Goal: Check status: Check status

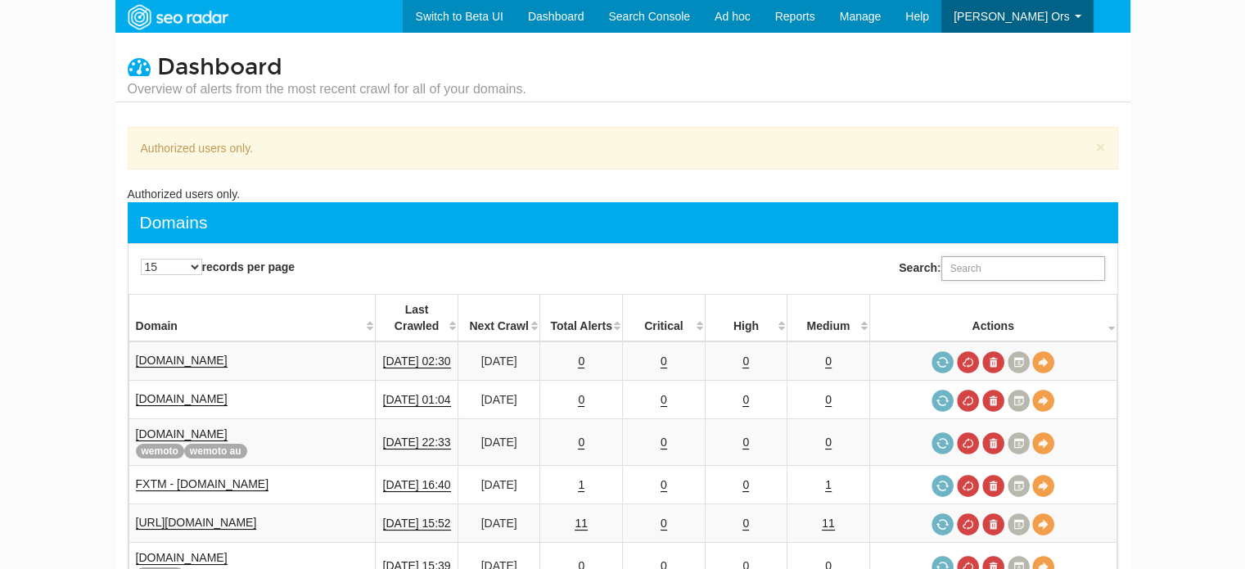
click at [990, 263] on input "Search:" at bounding box center [1023, 268] width 164 height 25
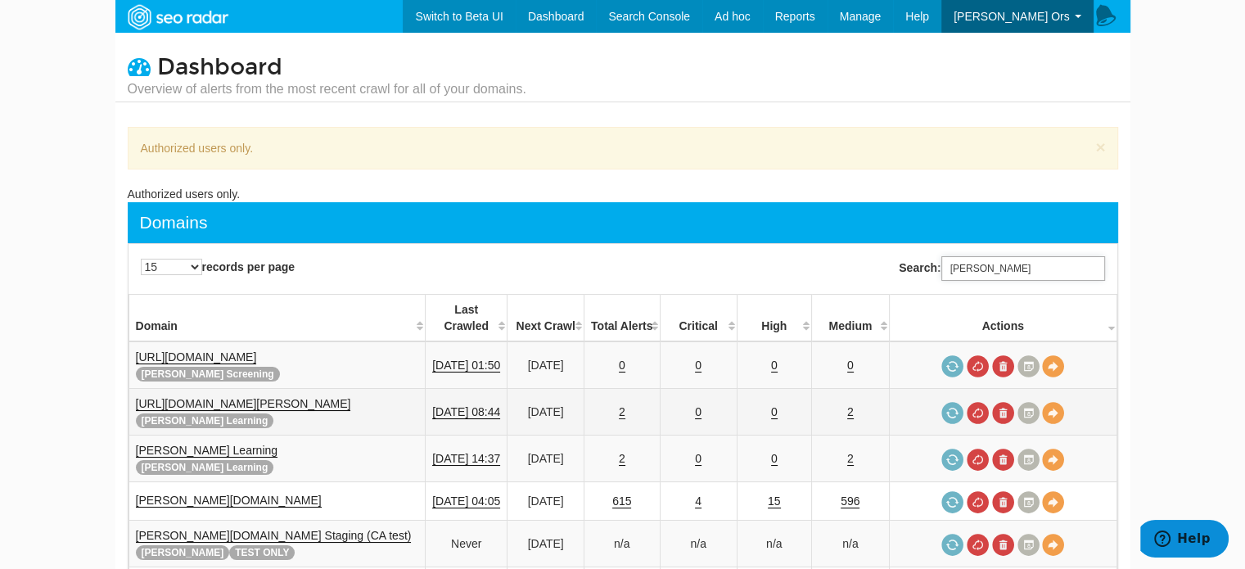
type input "reed"
click at [619, 405] on link "2" at bounding box center [622, 412] width 7 height 14
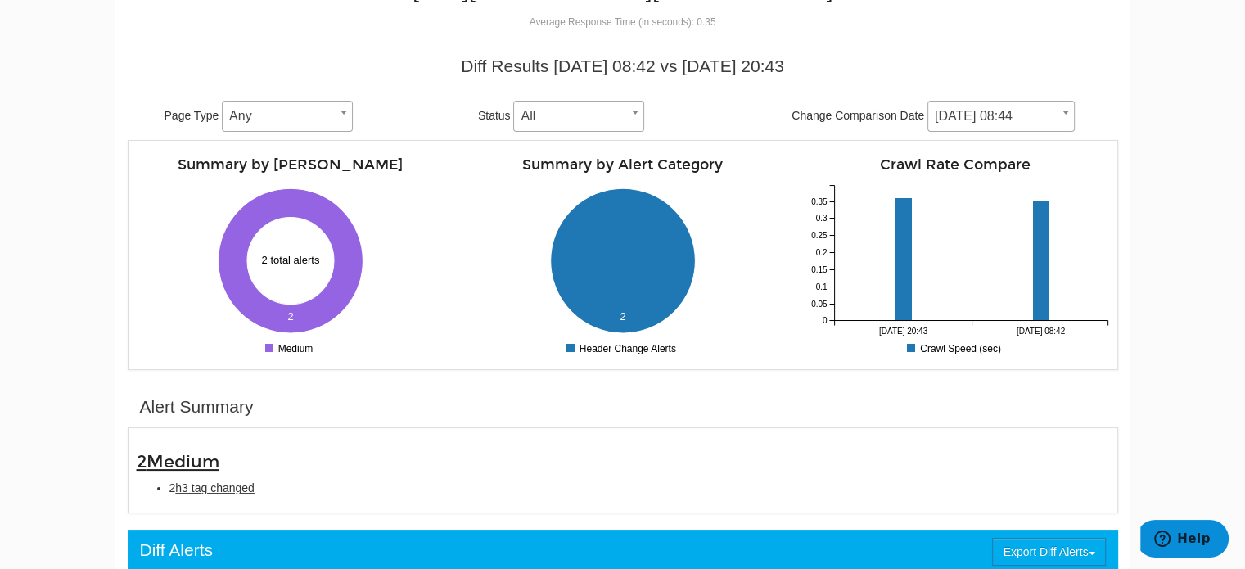
scroll to position [246, 0]
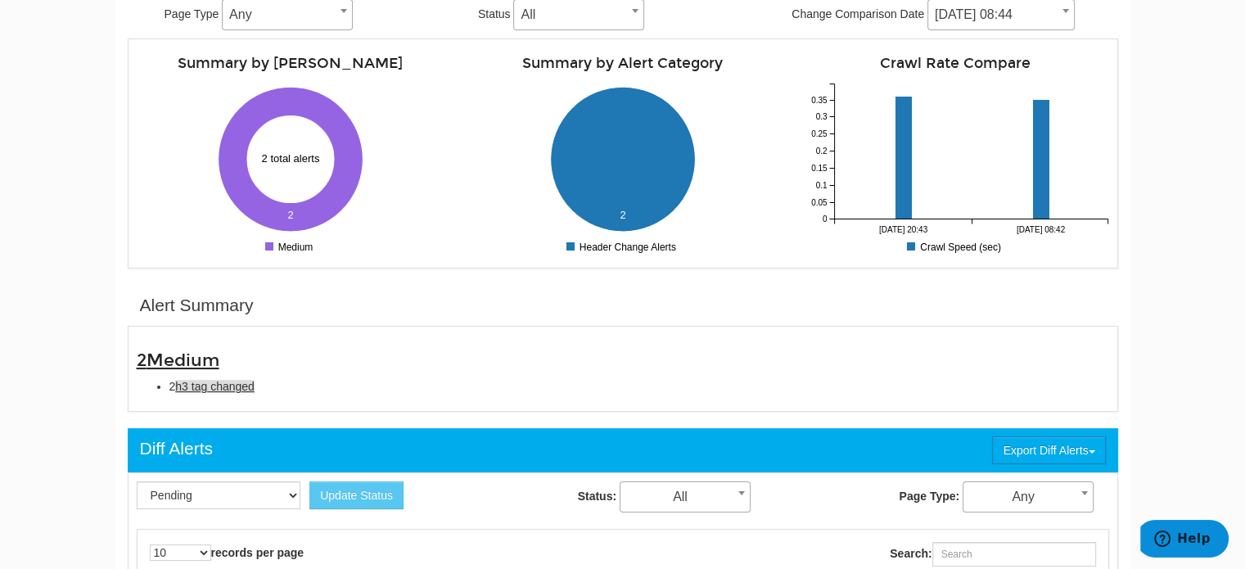
click at [223, 386] on span "h3 tag changed" at bounding box center [214, 386] width 79 height 13
type input "h3 tag changed"
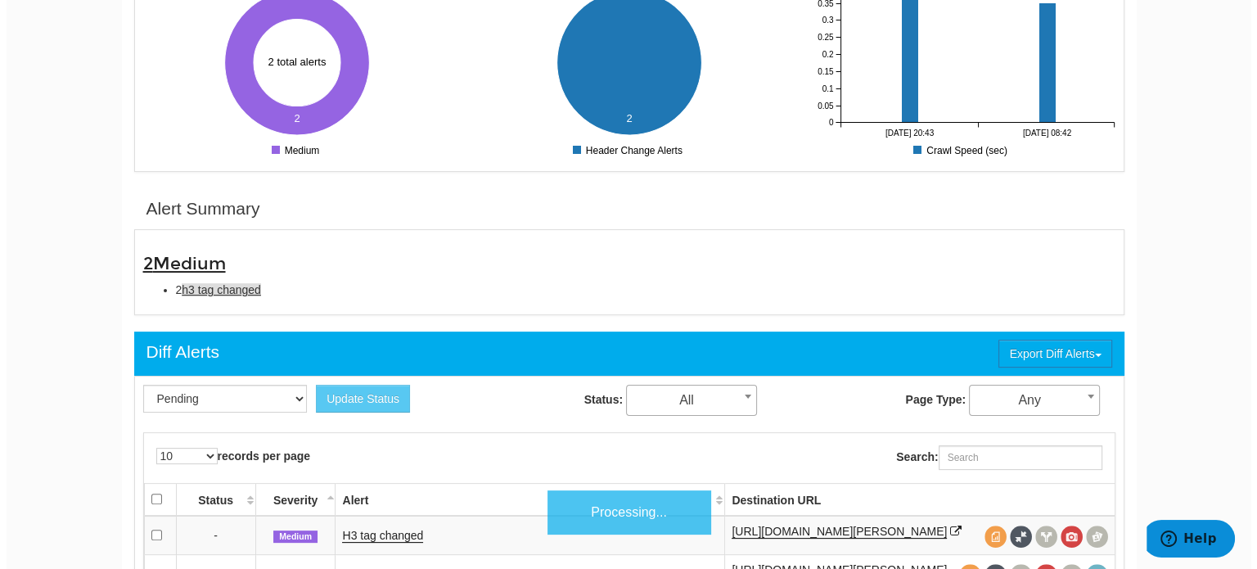
scroll to position [530, 0]
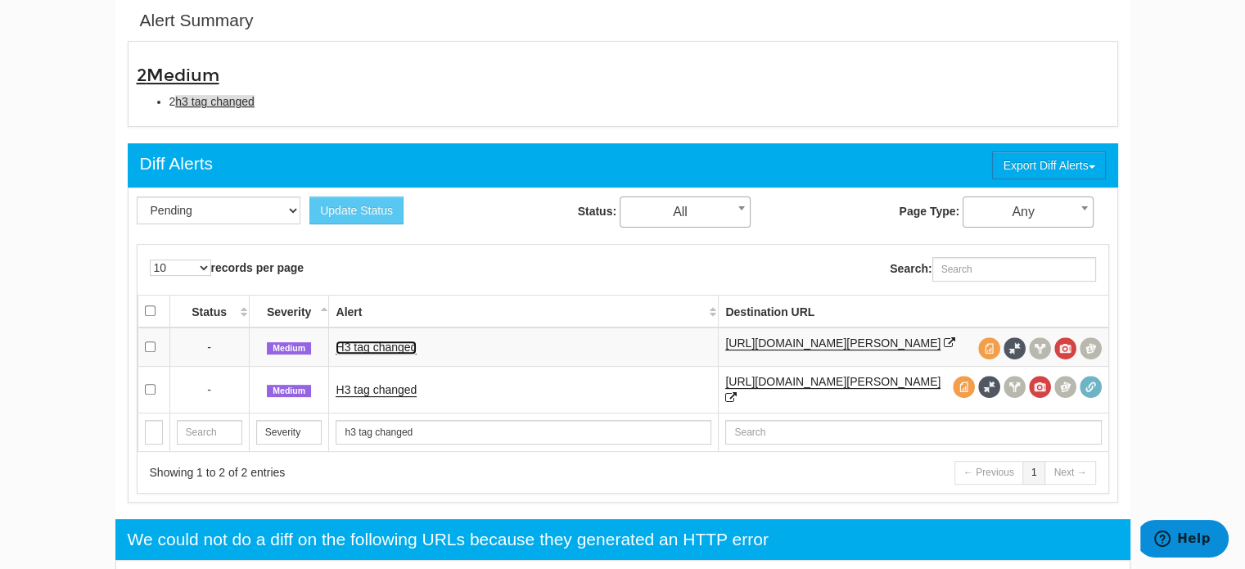
click at [376, 346] on link "H3 tag changed" at bounding box center [376, 347] width 81 height 14
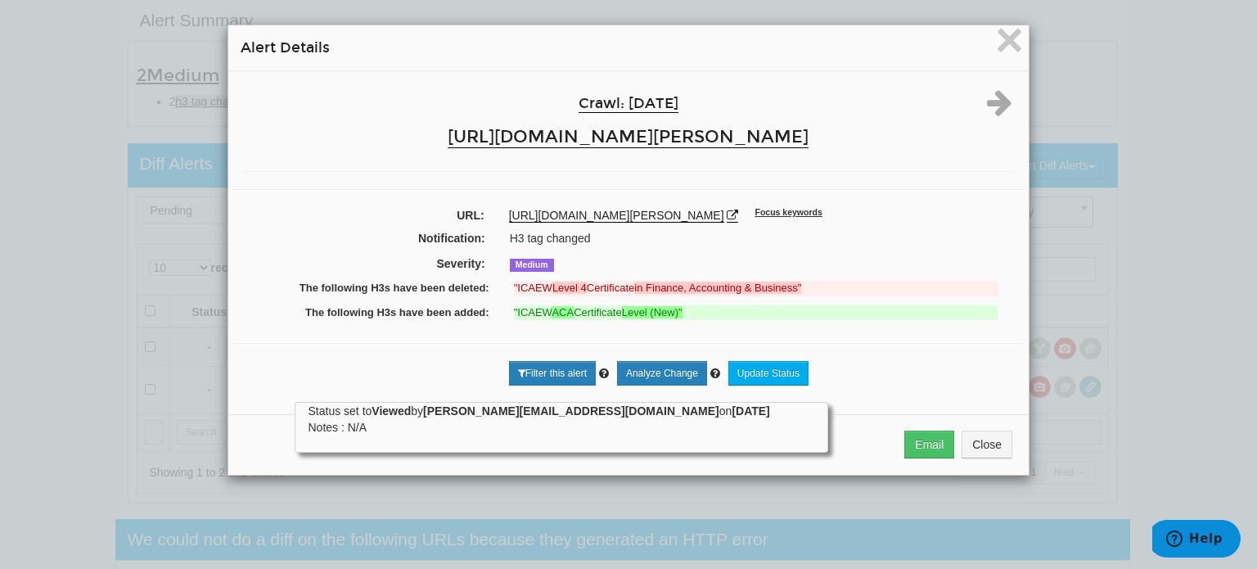
click at [391, 109] on h4 "Crawl: 09/03/2025" at bounding box center [629, 104] width 636 height 16
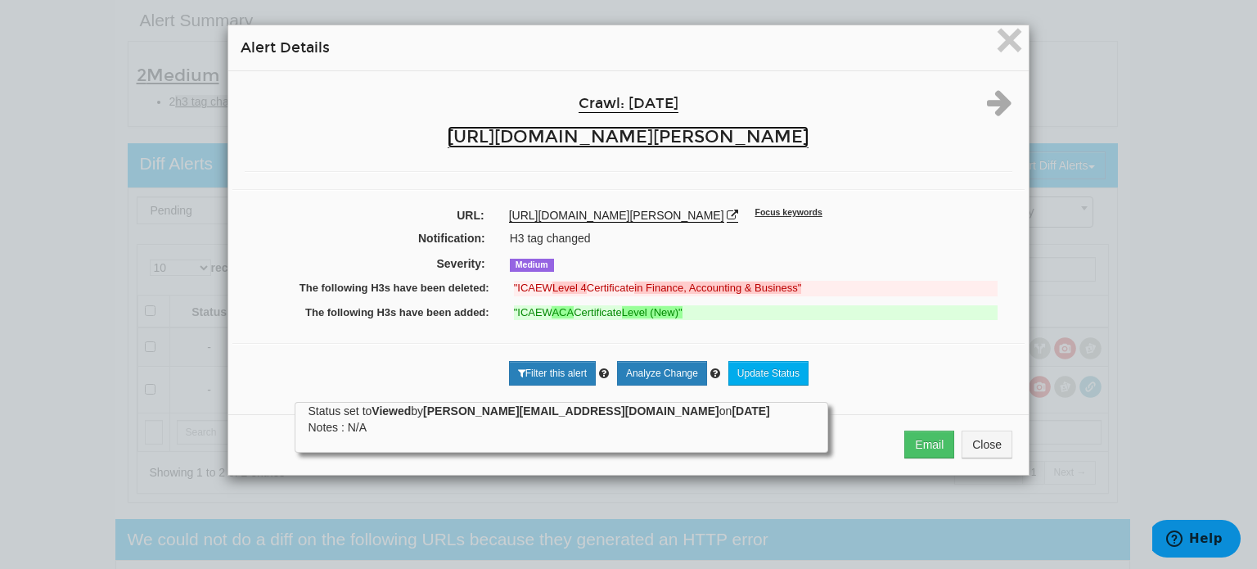
click at [691, 127] on link "[URL][DOMAIN_NAME][PERSON_NAME]" at bounding box center [628, 137] width 361 height 22
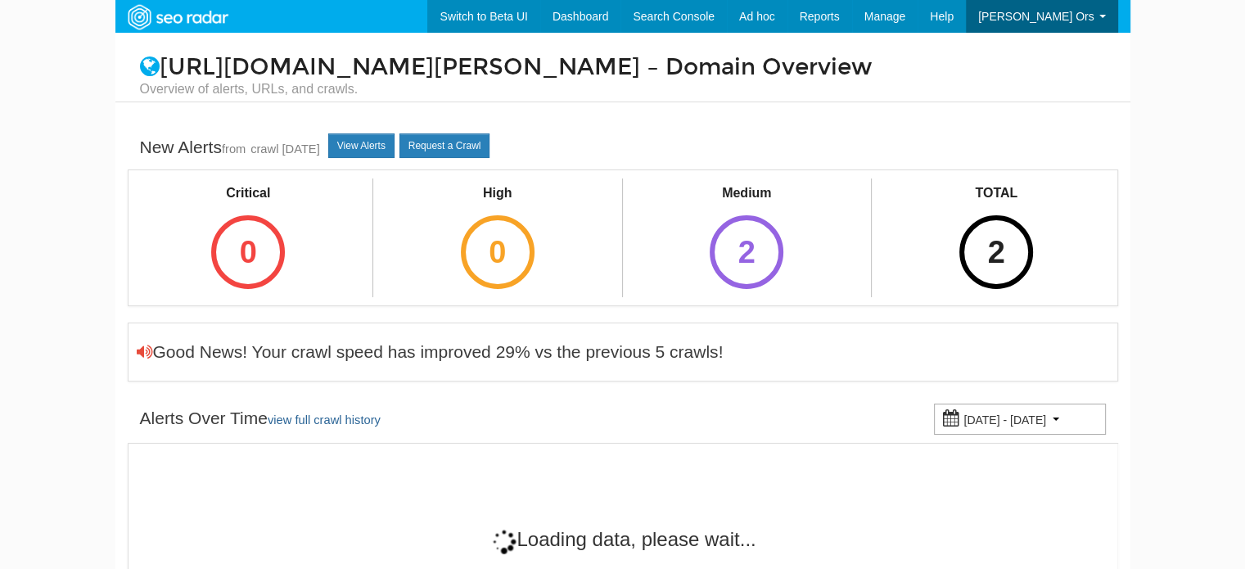
scroll to position [65, 0]
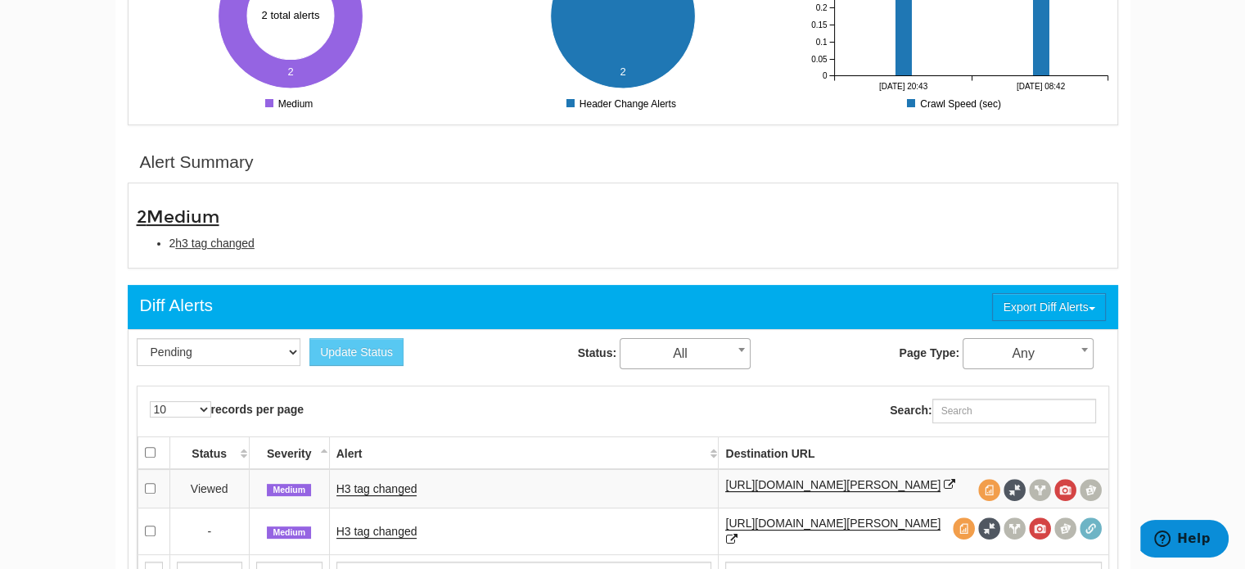
scroll to position [448, 0]
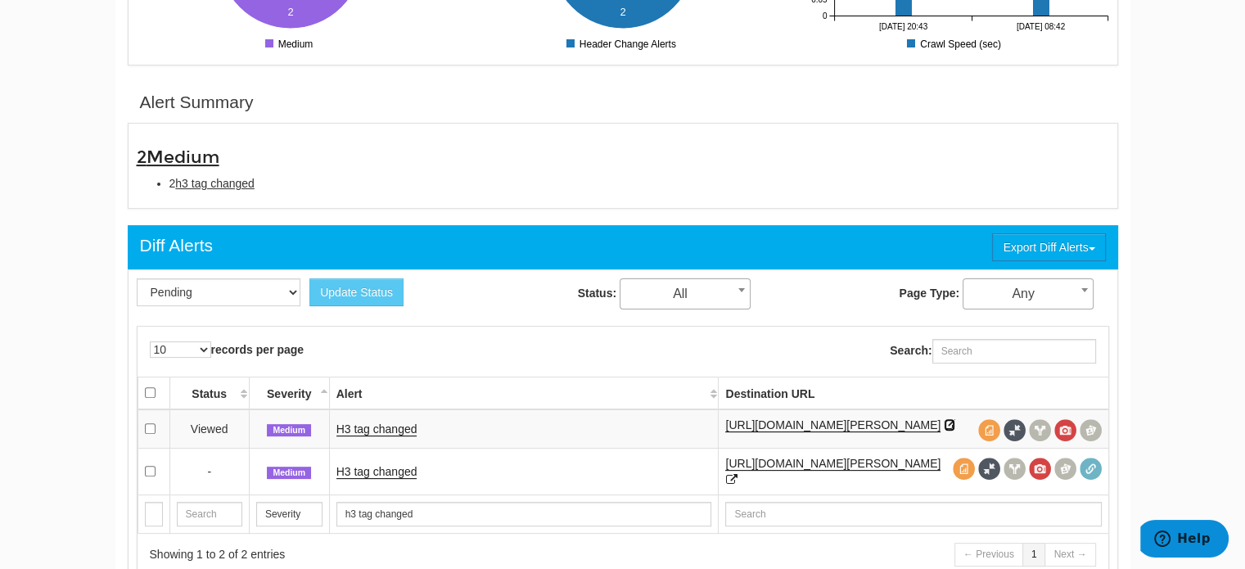
click at [944, 421] on icon at bounding box center [949, 424] width 11 height 11
